Goal: Transaction & Acquisition: Purchase product/service

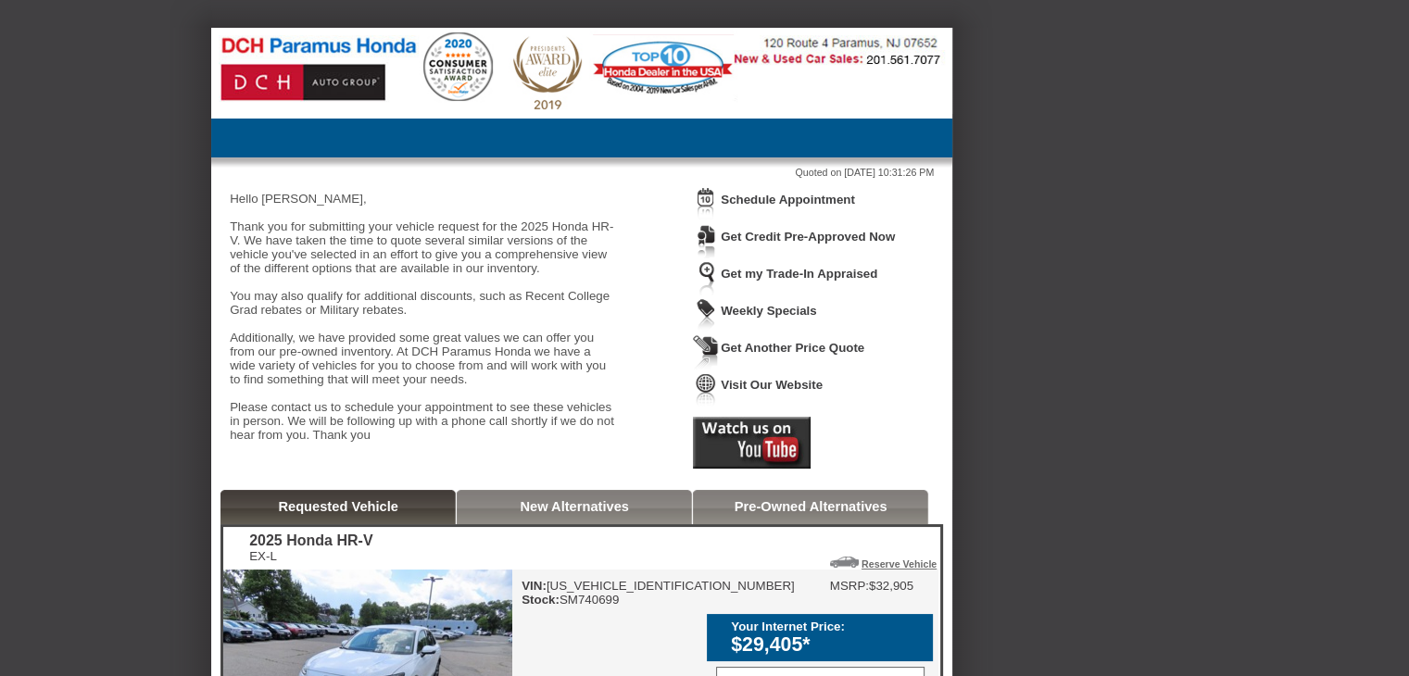
scroll to position [278, 0]
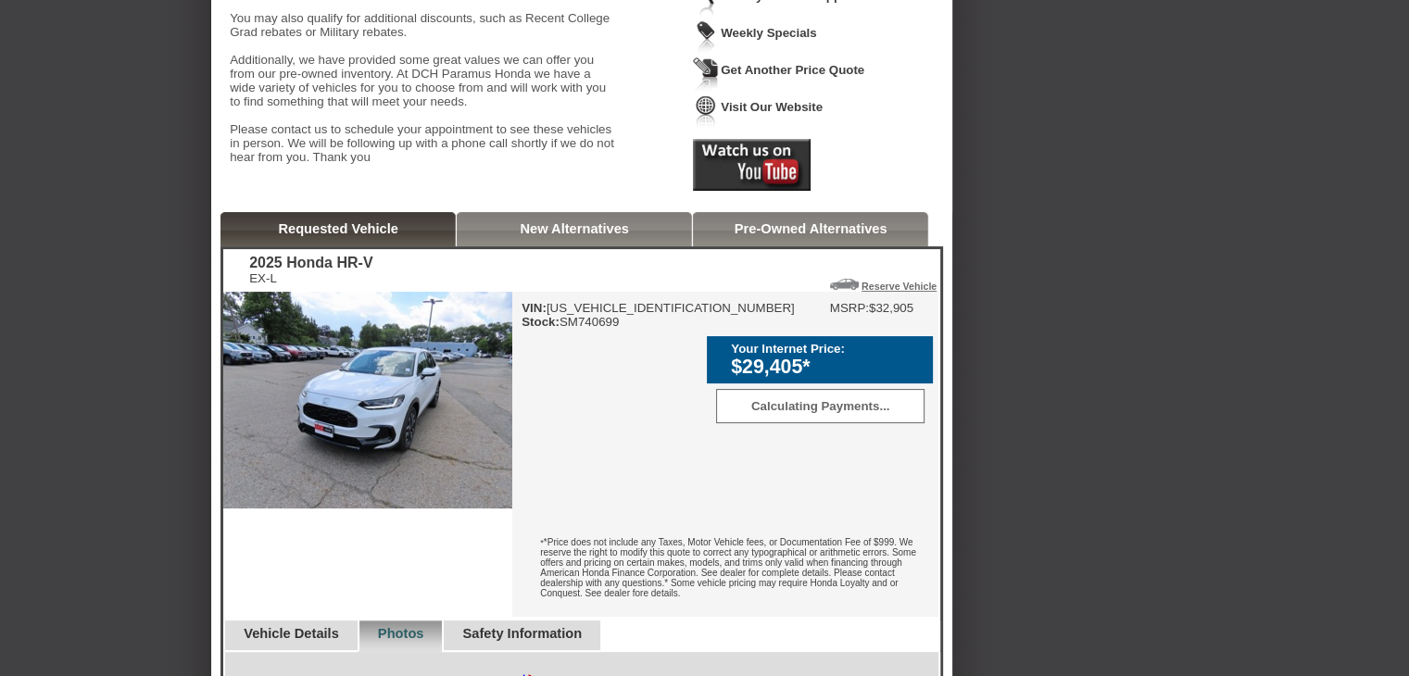
drag, startPoint x: 821, startPoint y: 381, endPoint x: 734, endPoint y: 381, distance: 87.1
click at [734, 379] on div "$29,405*" at bounding box center [827, 367] width 193 height 23
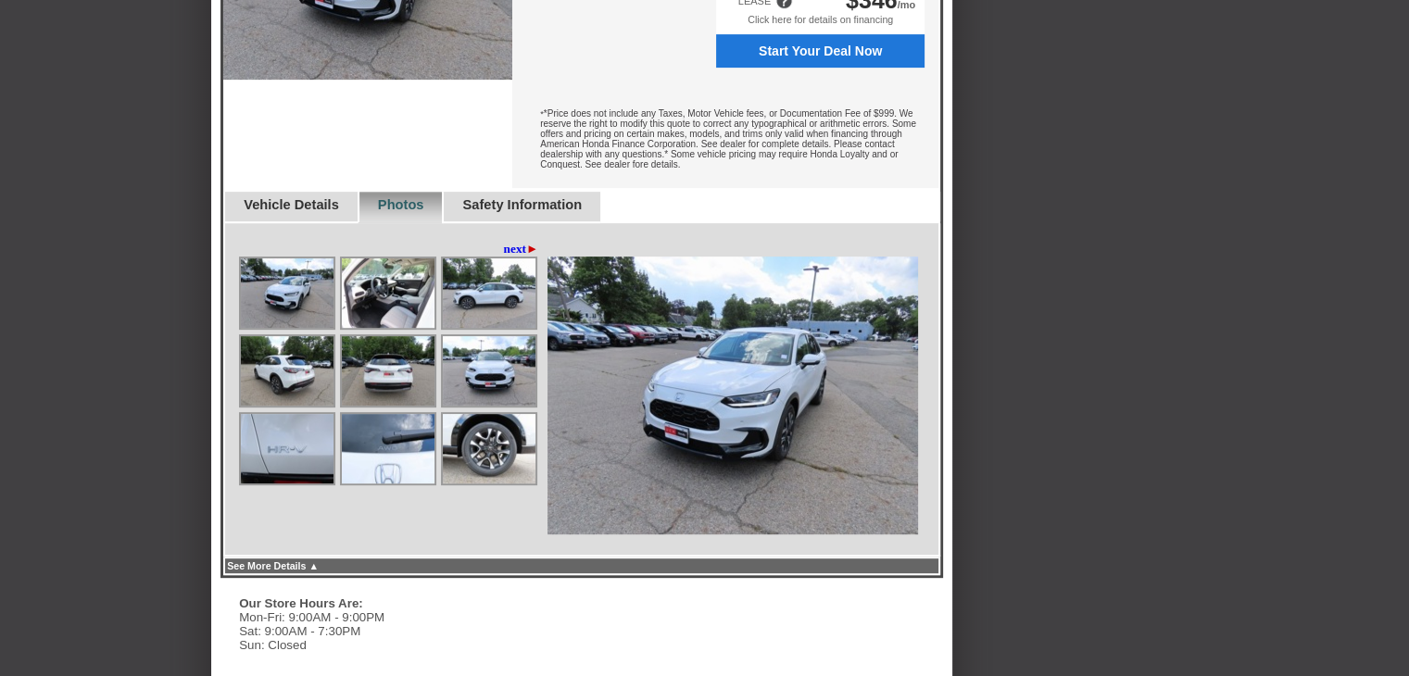
scroll to position [741, 0]
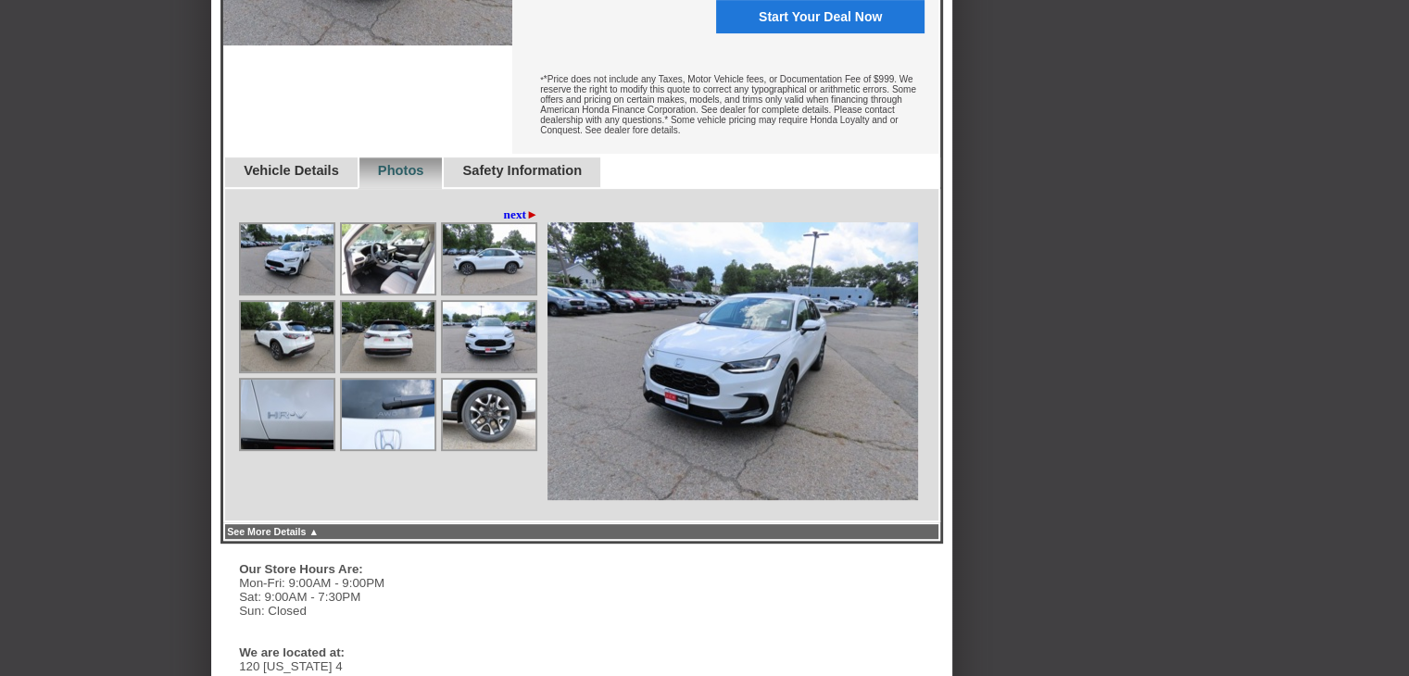
click at [382, 446] on img at bounding box center [388, 414] width 93 height 69
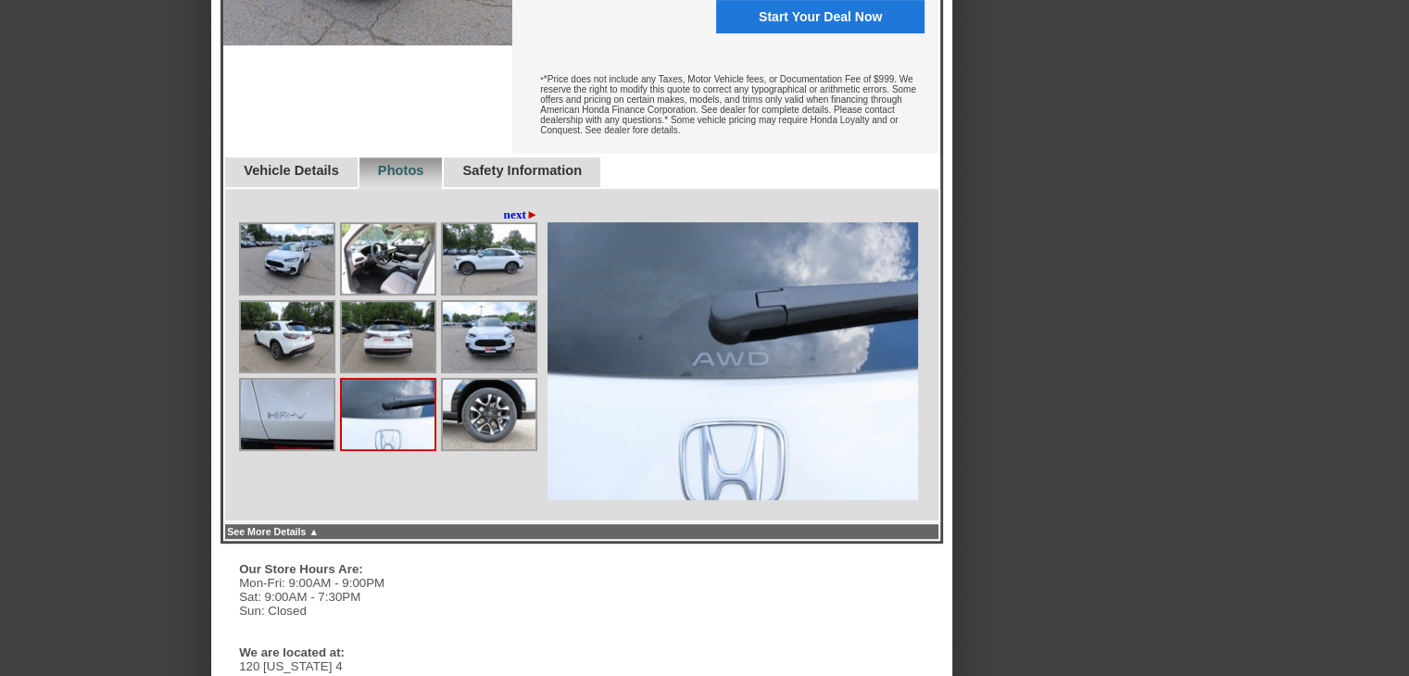
click at [386, 372] on img at bounding box center [388, 336] width 93 height 69
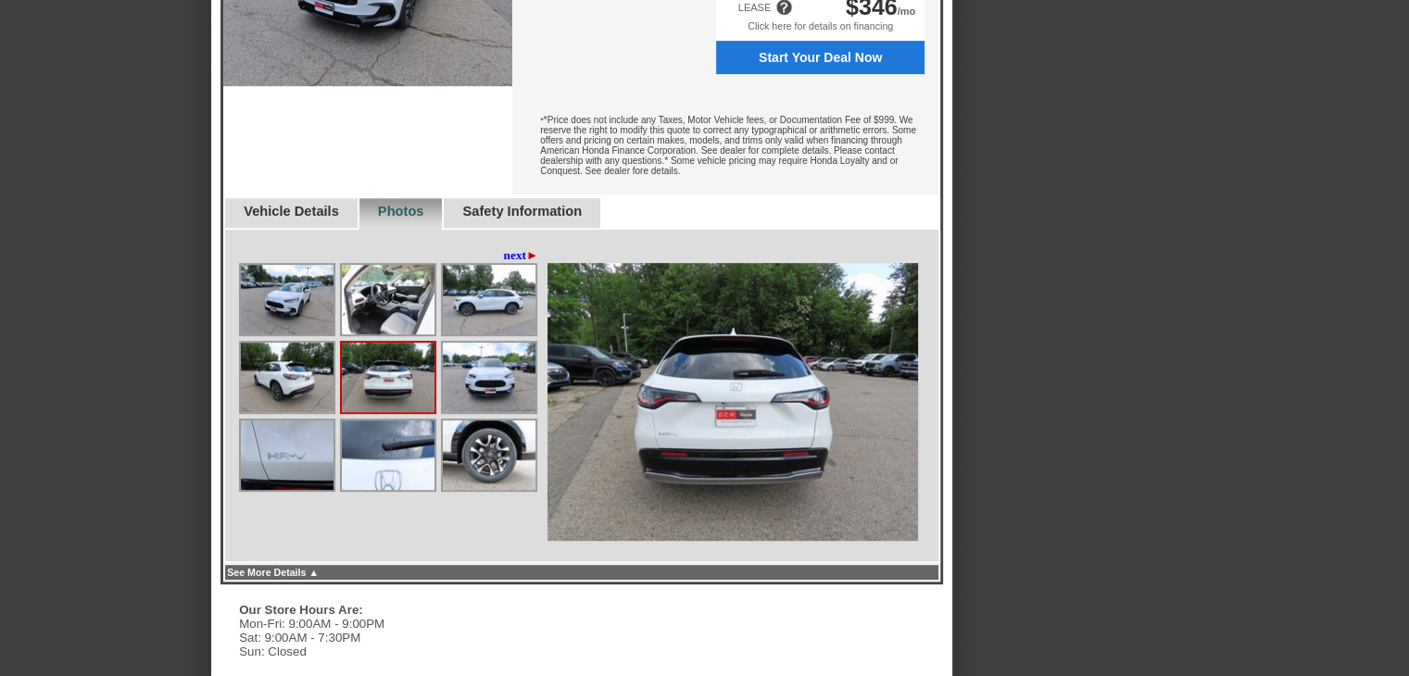
scroll to position [556, 0]
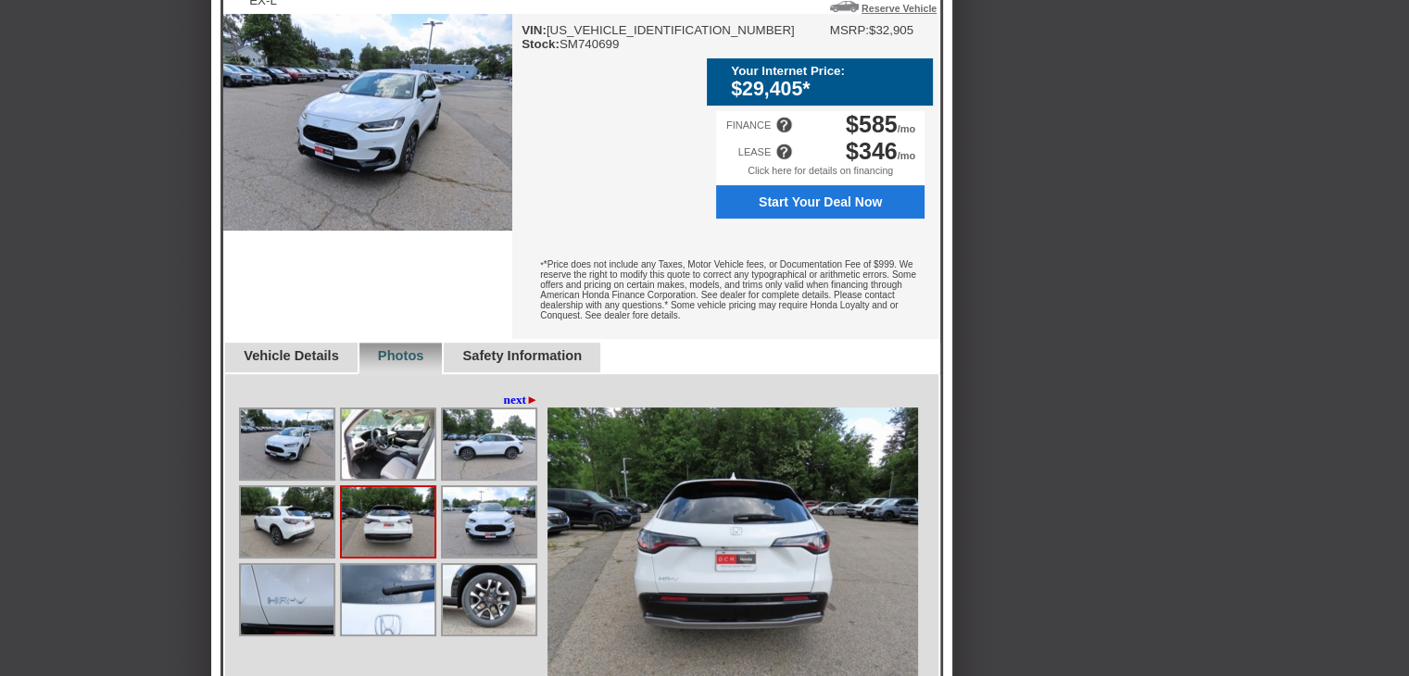
click at [556, 363] on link "Safety Information" at bounding box center [522, 355] width 120 height 15
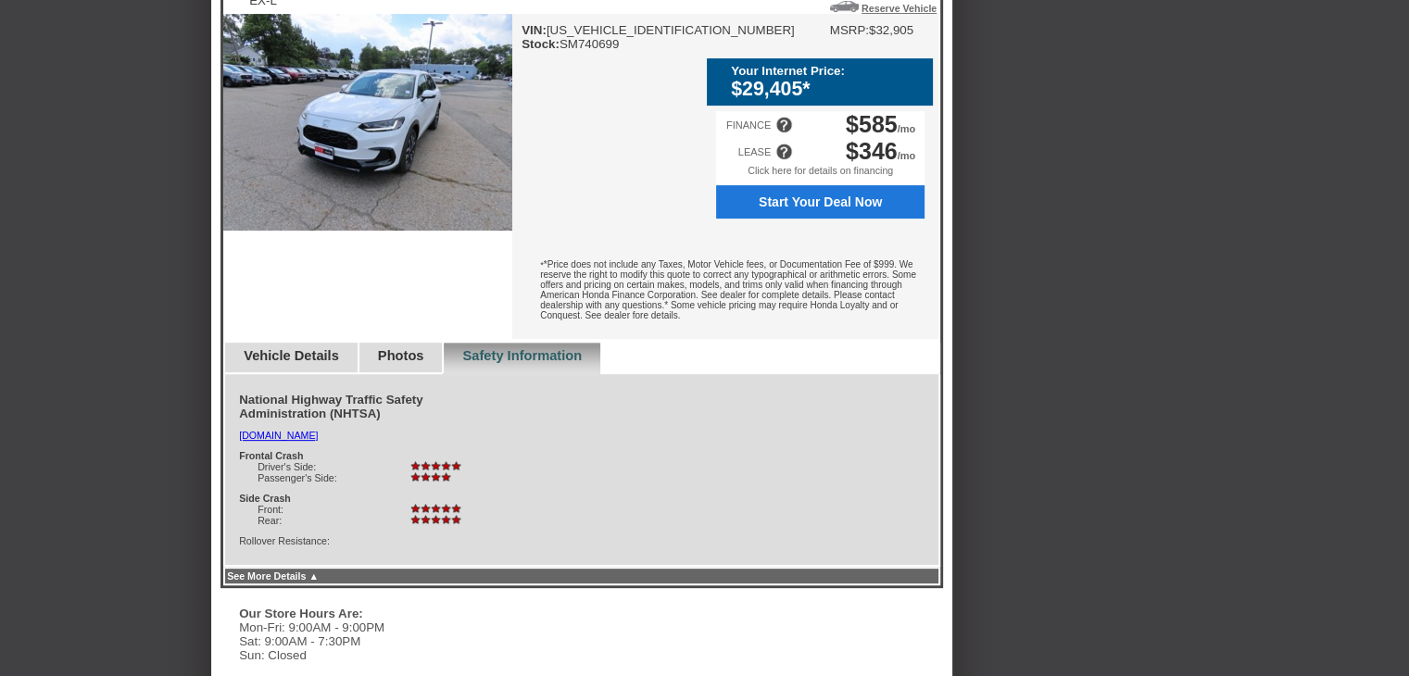
click at [410, 363] on link "Photos" at bounding box center [401, 355] width 46 height 15
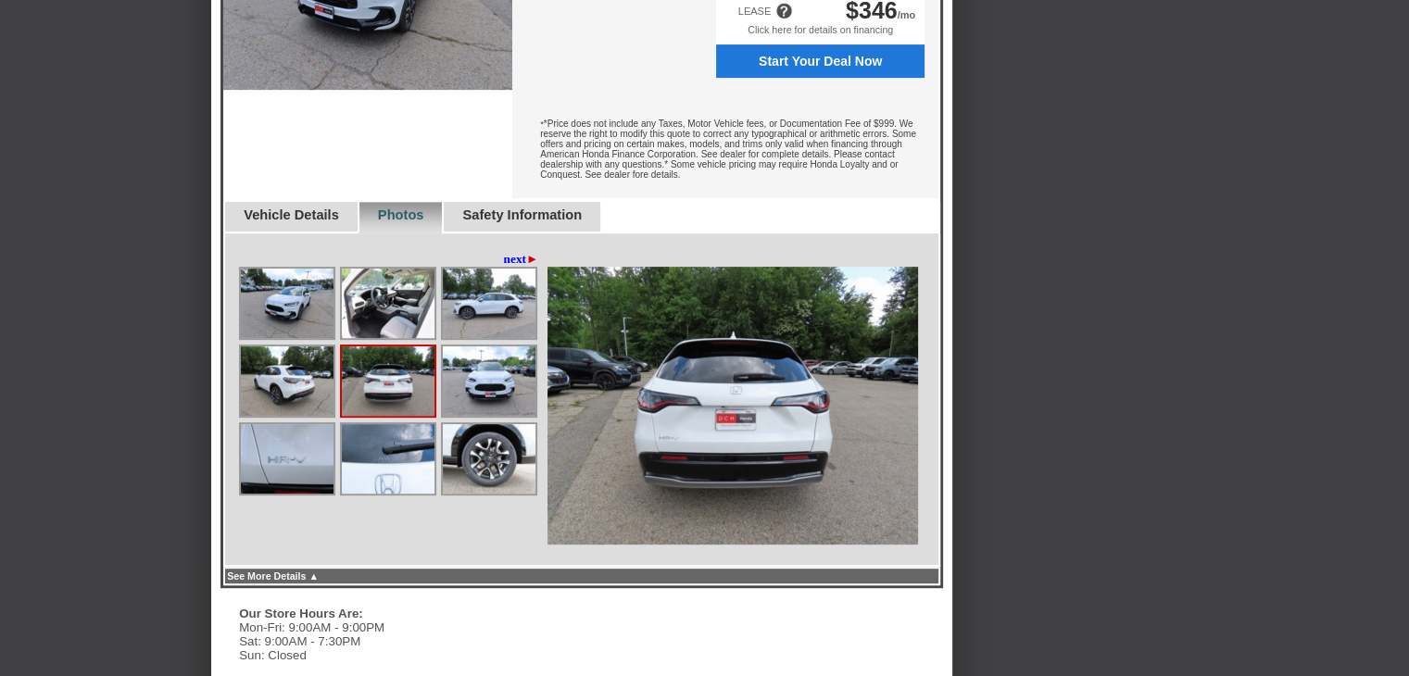
scroll to position [927, 0]
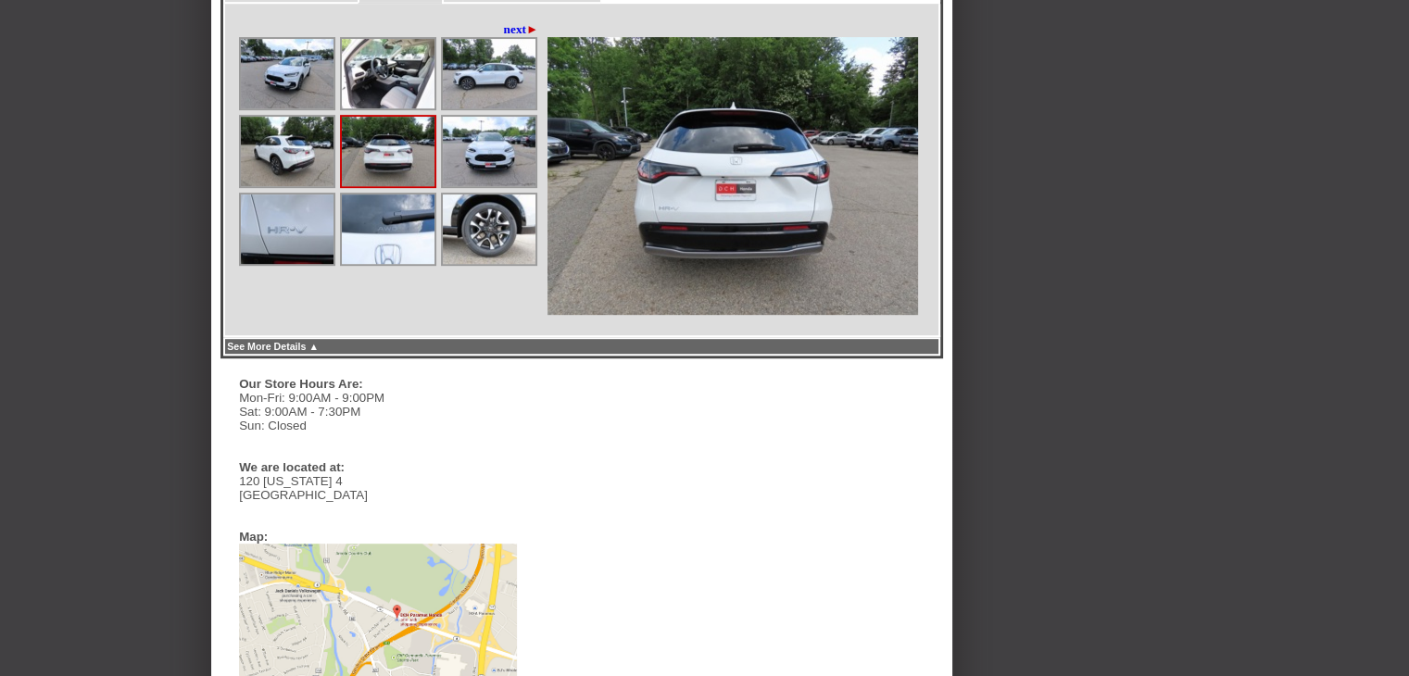
click at [515, 264] on img at bounding box center [489, 229] width 93 height 69
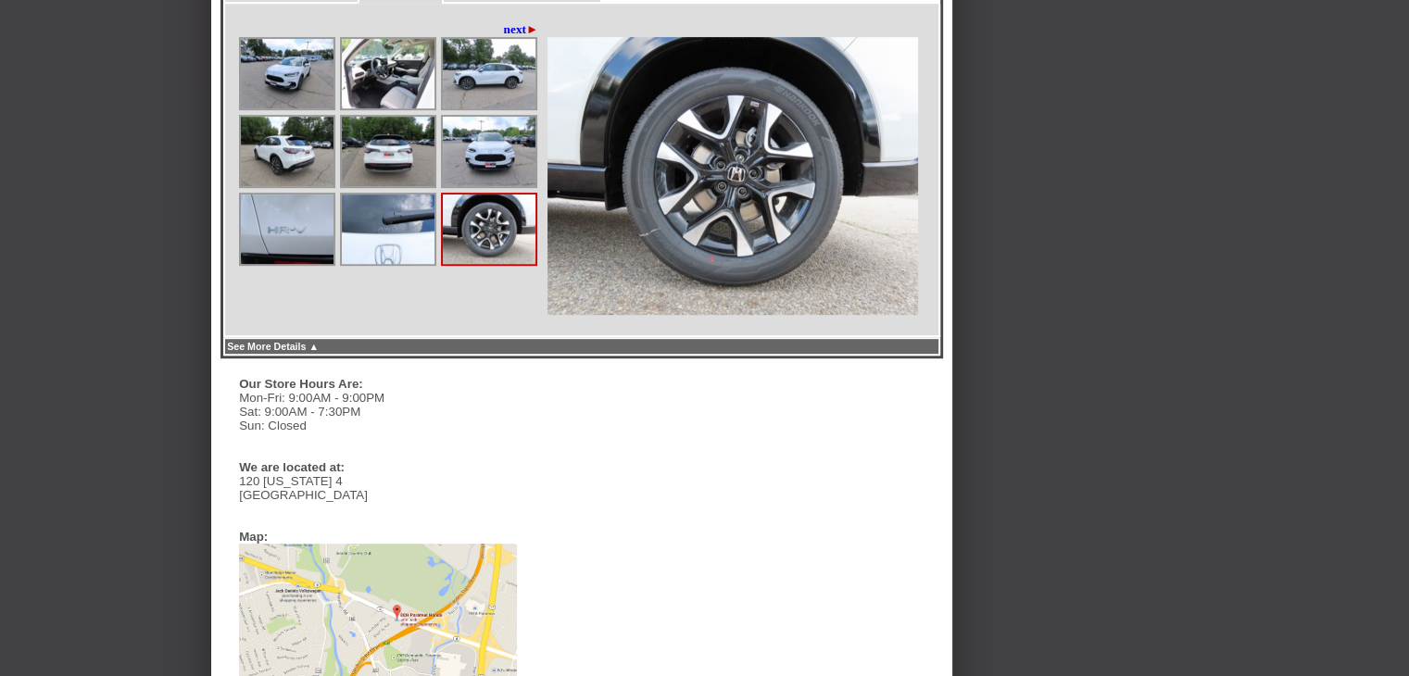
click at [489, 186] on img at bounding box center [489, 151] width 93 height 69
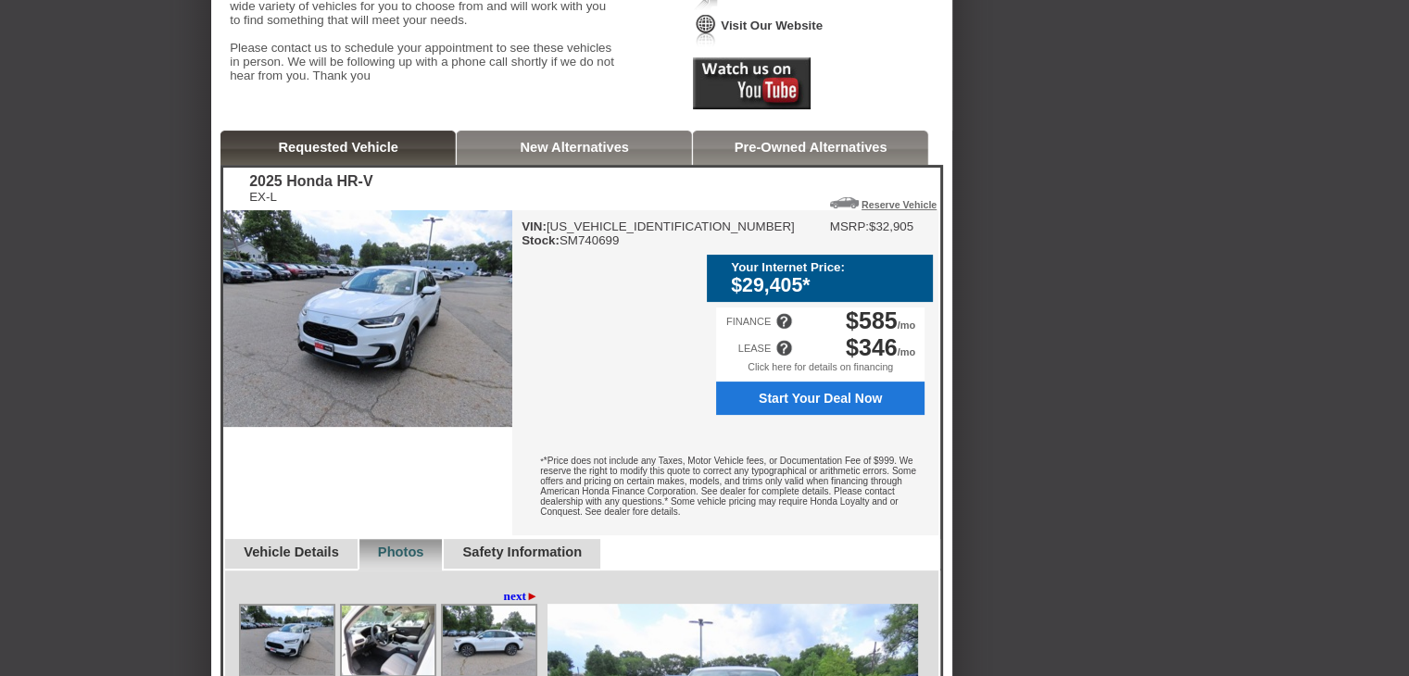
scroll to position [371, 0]
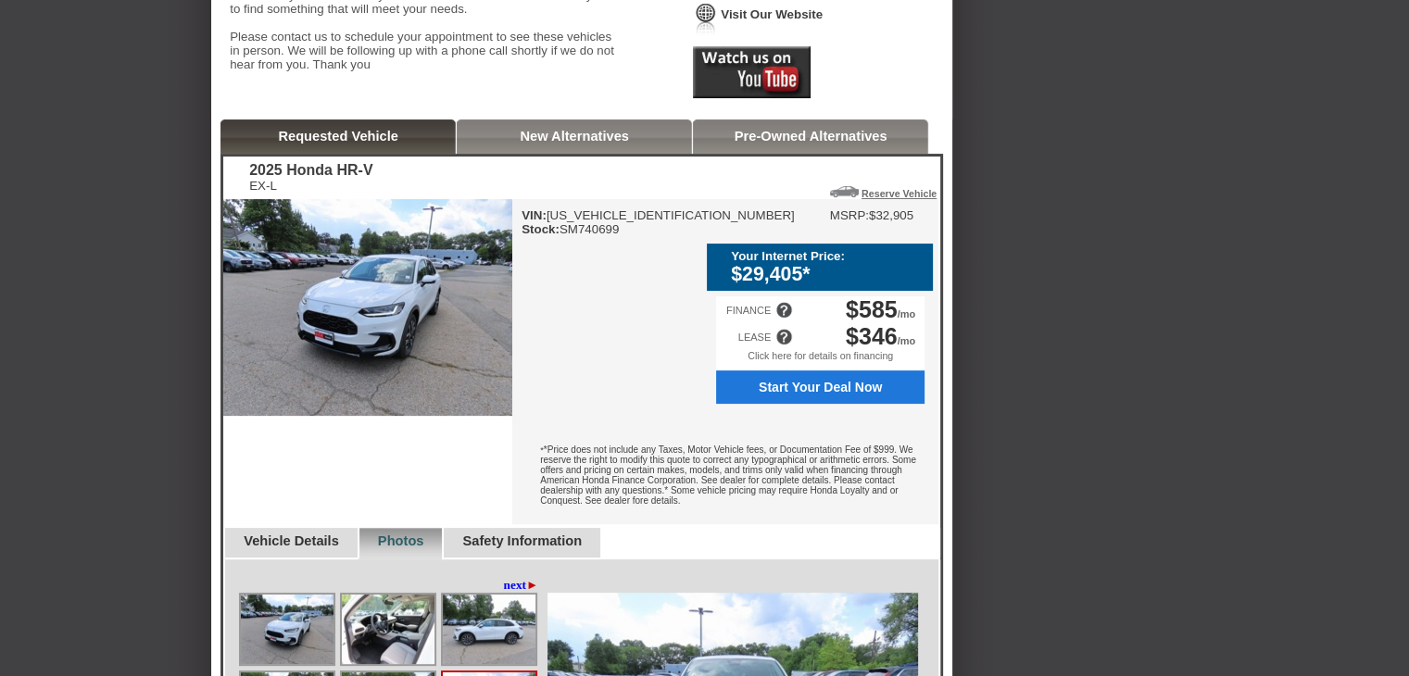
click at [837, 395] on span "Start Your Deal Now" at bounding box center [821, 387] width 188 height 15
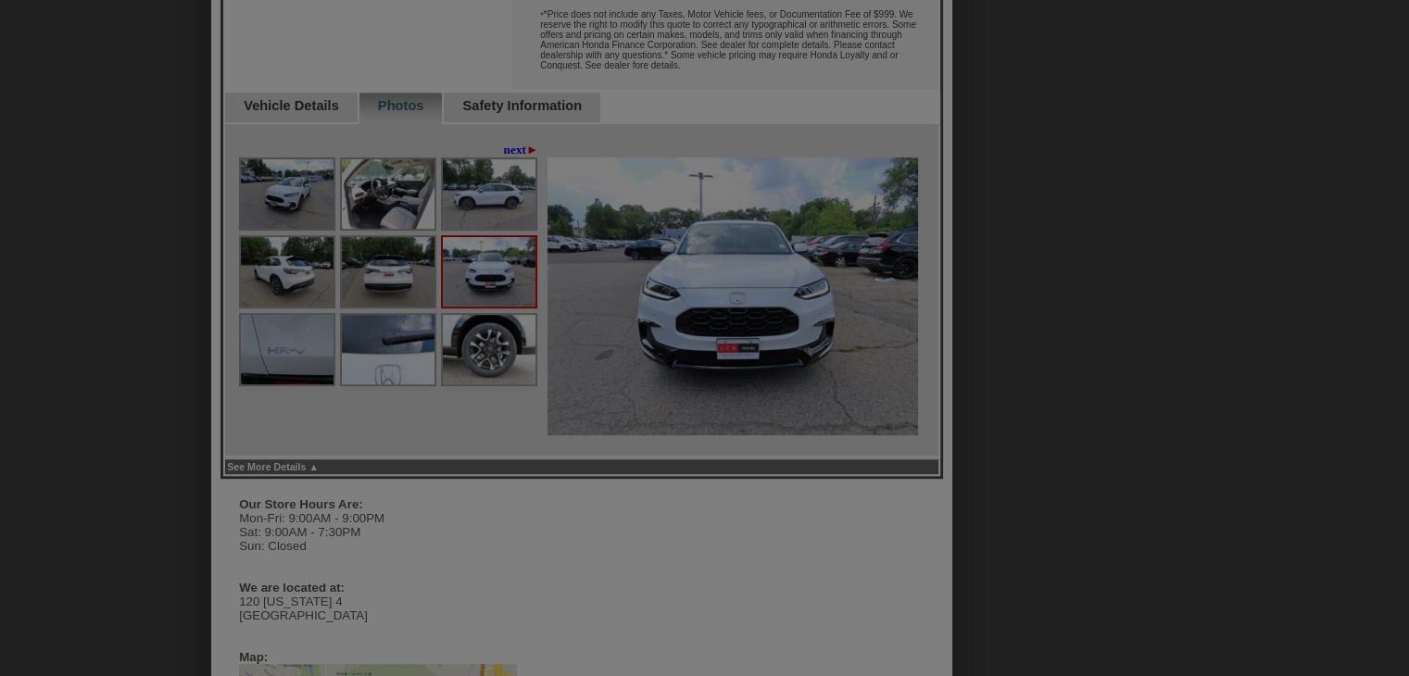
scroll to position [834, 0]
